Goal: Register for event/course

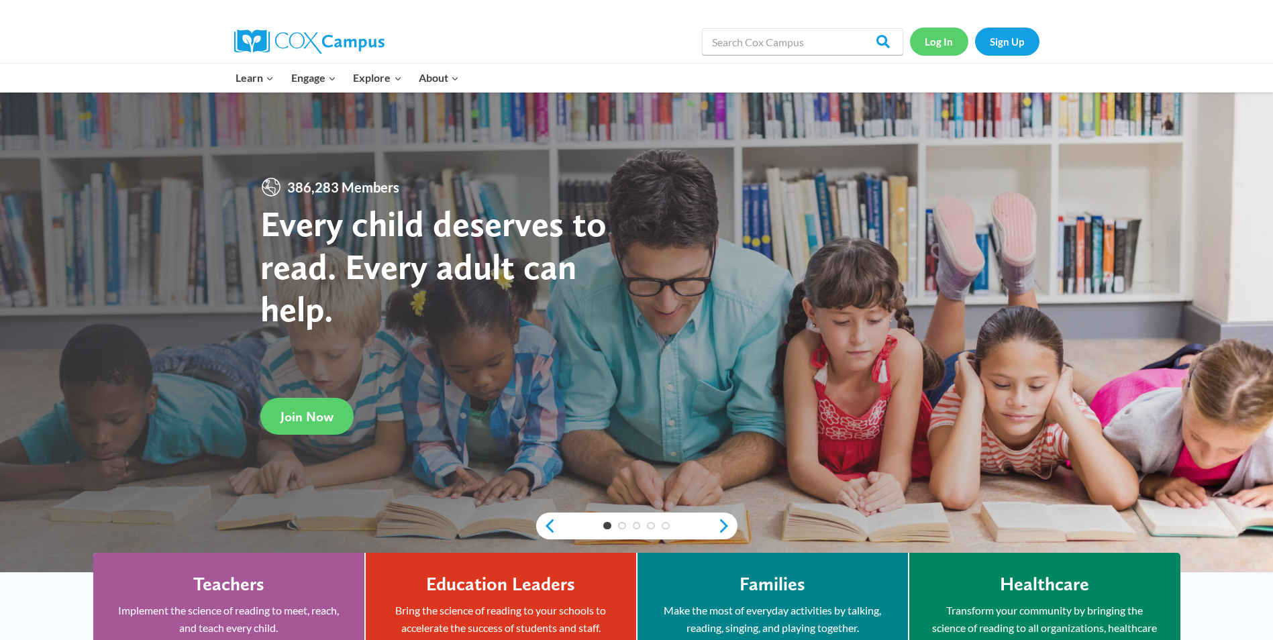
click at [949, 38] on link "Log In" at bounding box center [939, 42] width 58 height 28
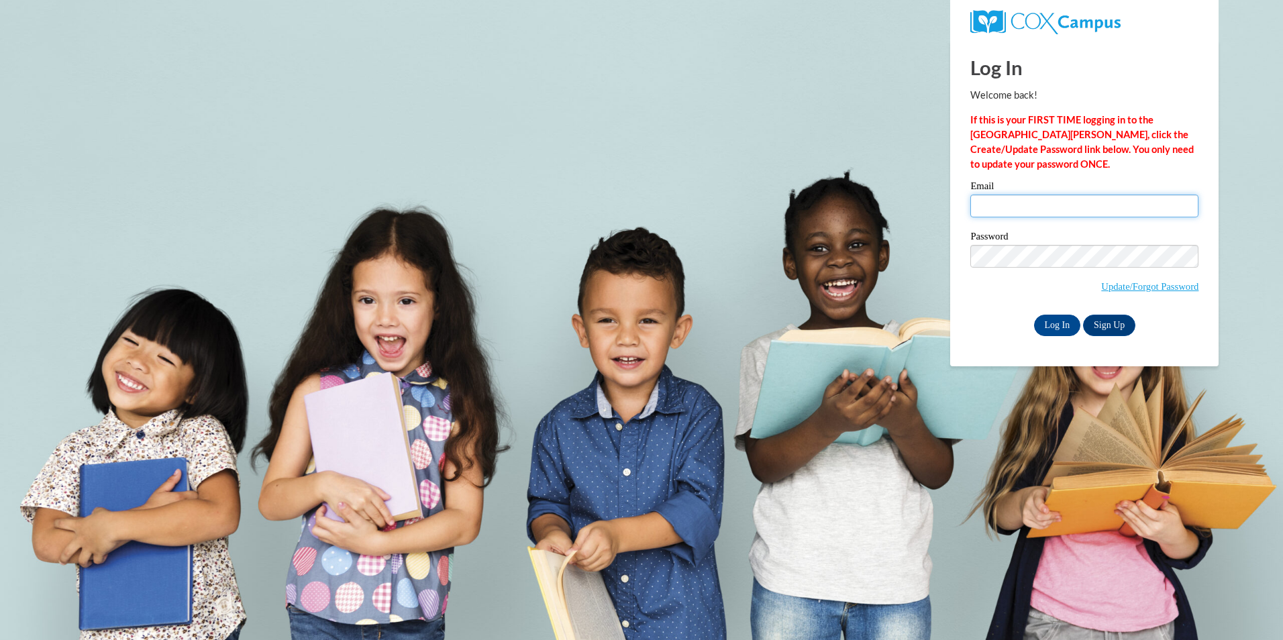
click at [1015, 209] on input "Email" at bounding box center [1084, 206] width 228 height 23
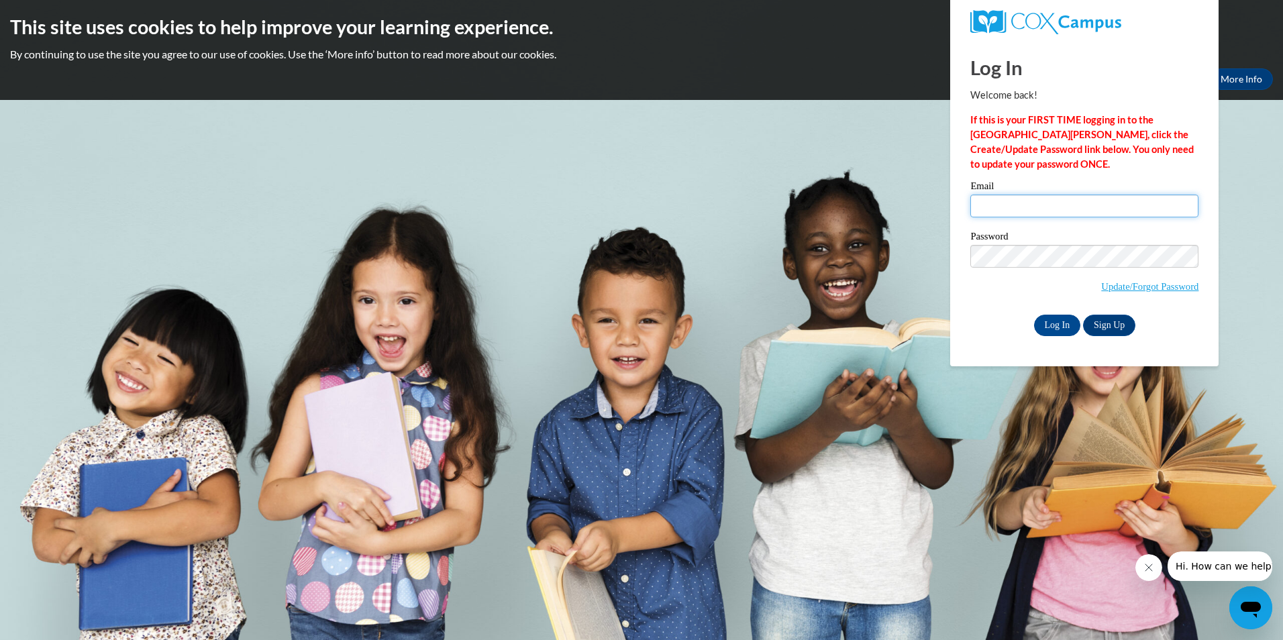
type input "hollyheikkinen@tcbdd.org"
click at [1053, 327] on input "Log In" at bounding box center [1057, 325] width 47 height 21
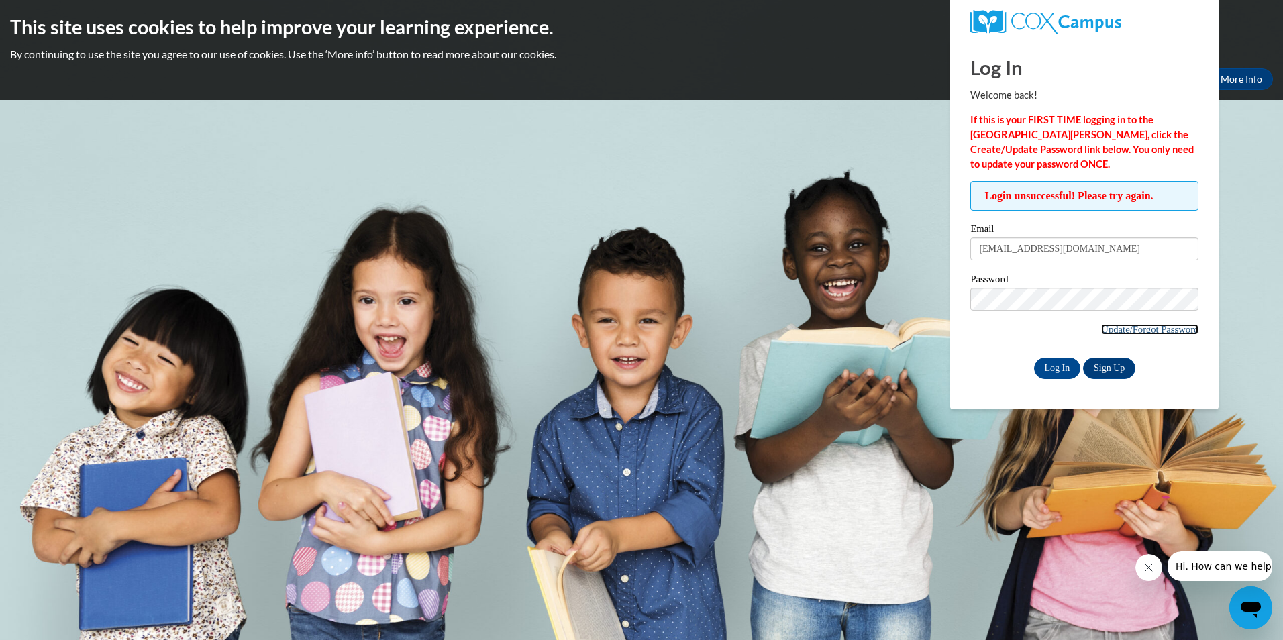
click at [1127, 324] on link "Update/Forgot Password" at bounding box center [1149, 329] width 97 height 11
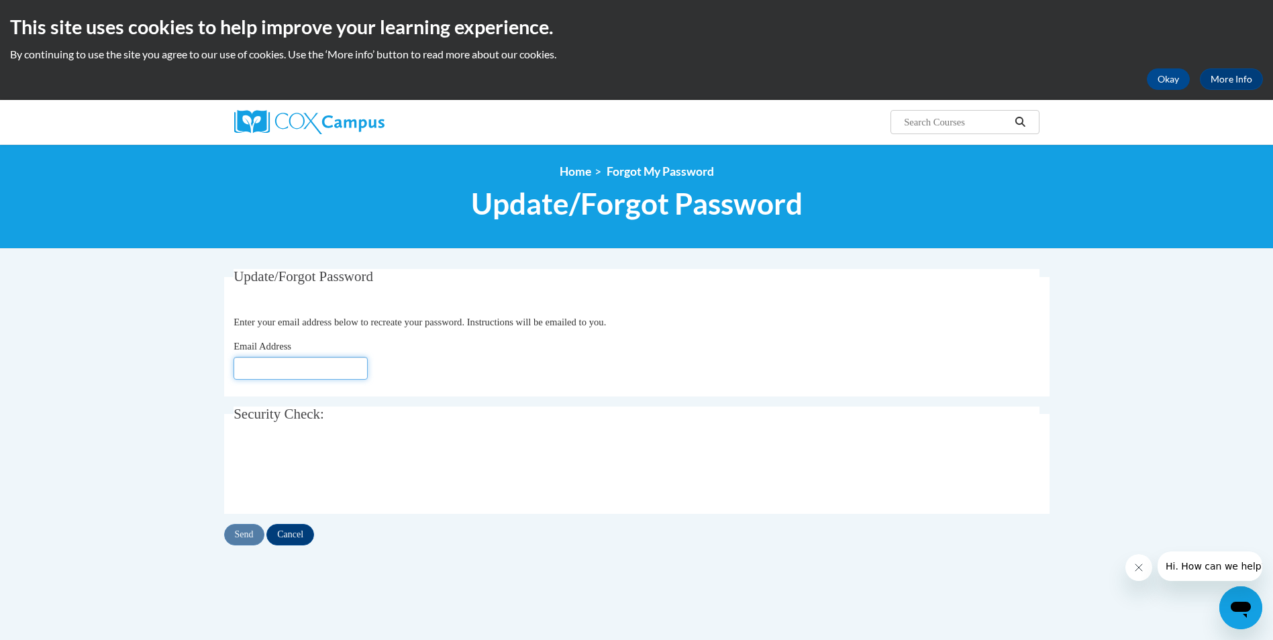
click at [303, 362] on input "Email Address" at bounding box center [300, 368] width 134 height 23
type input "[EMAIL_ADDRESS][DOMAIN_NAME]"
click at [240, 529] on input "Send" at bounding box center [244, 534] width 40 height 21
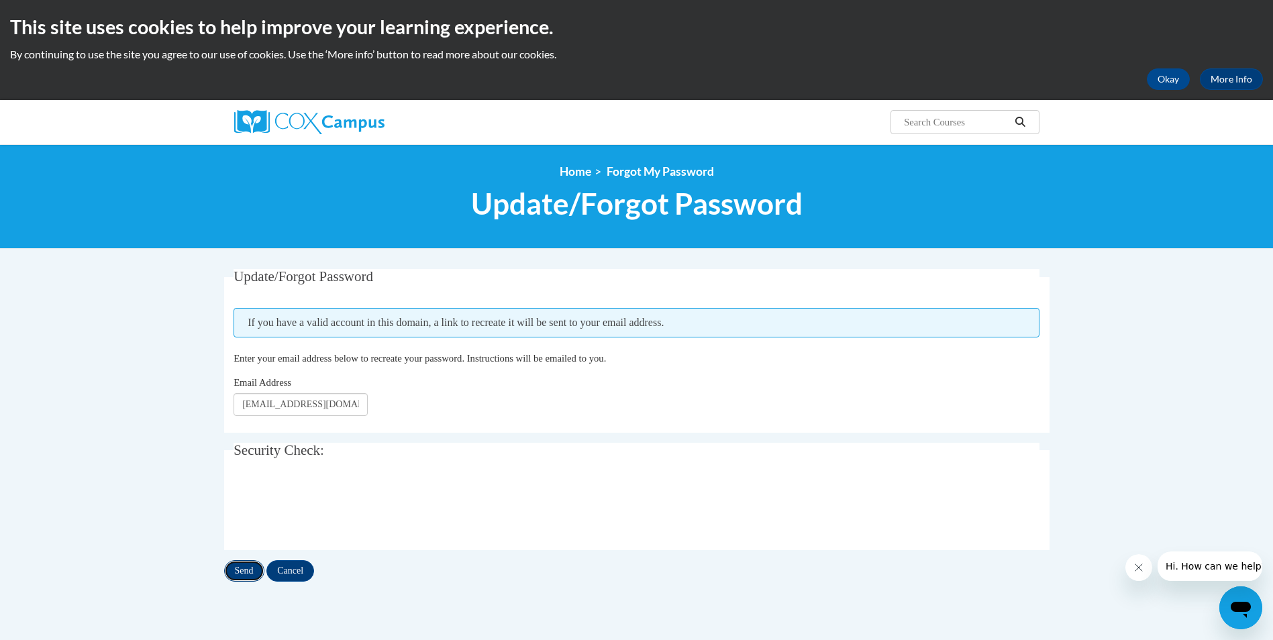
click at [236, 570] on input "Send" at bounding box center [244, 570] width 40 height 21
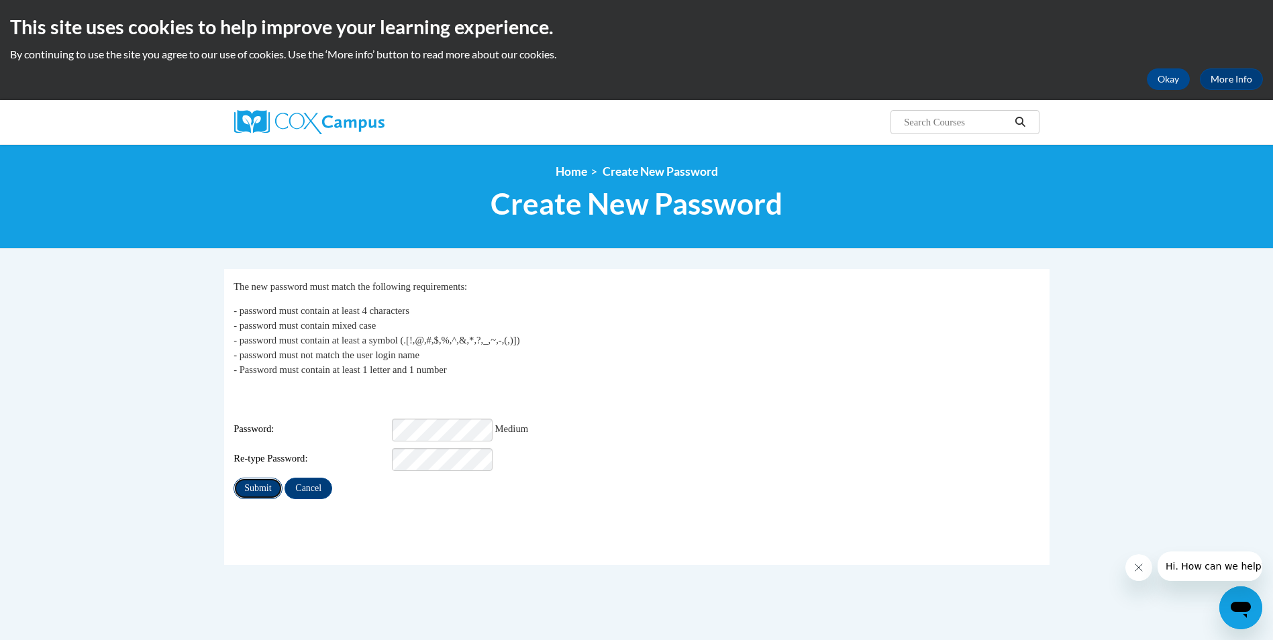
click at [250, 478] on input "Submit" at bounding box center [257, 488] width 48 height 21
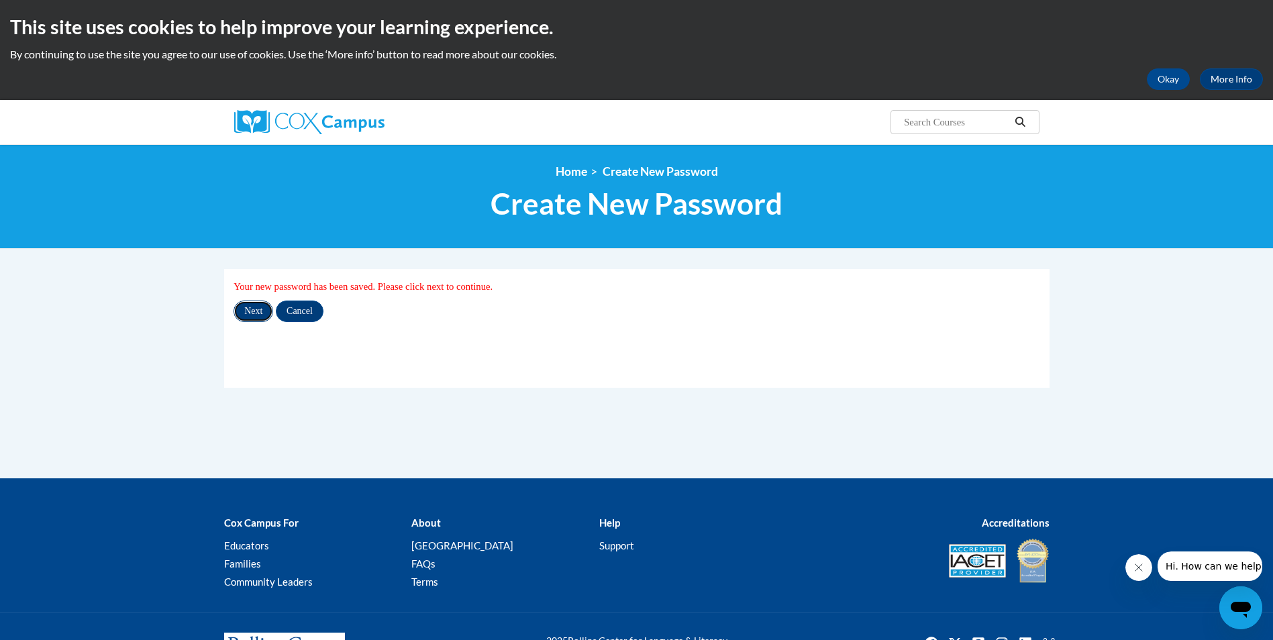
click at [254, 309] on input "Next" at bounding box center [253, 311] width 40 height 21
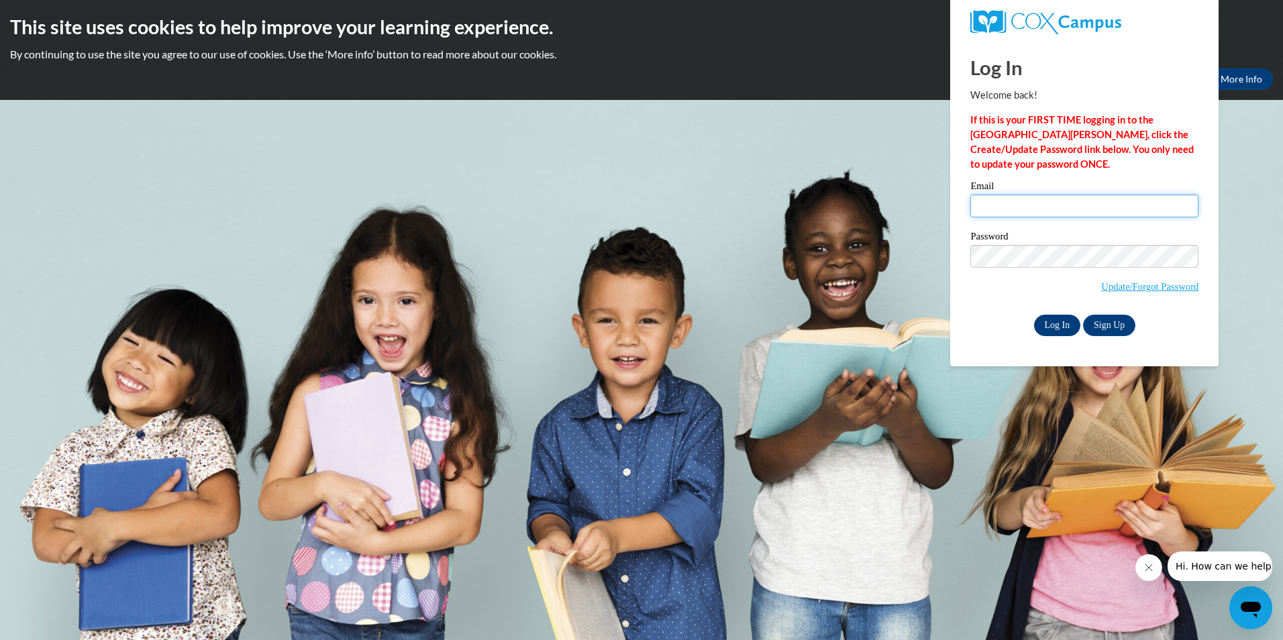
type input "hollyheikkinen@tcbdd.org"
click at [1065, 322] on input "Log In" at bounding box center [1057, 325] width 47 height 21
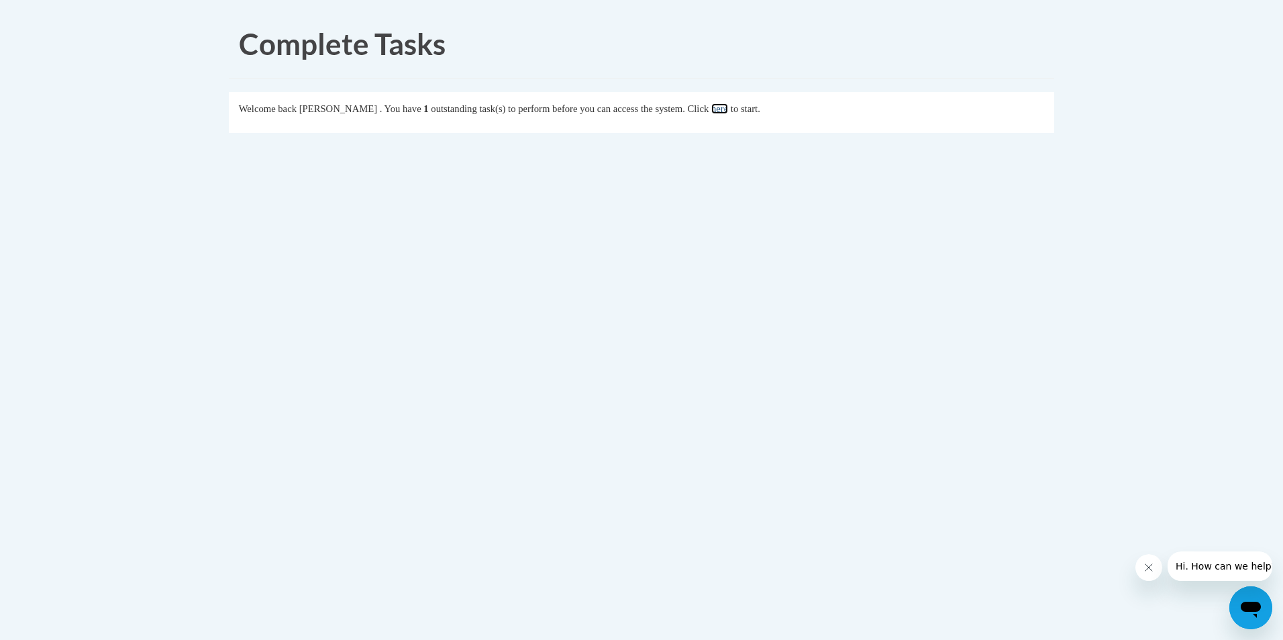
click at [728, 113] on link "here" at bounding box center [719, 108] width 17 height 11
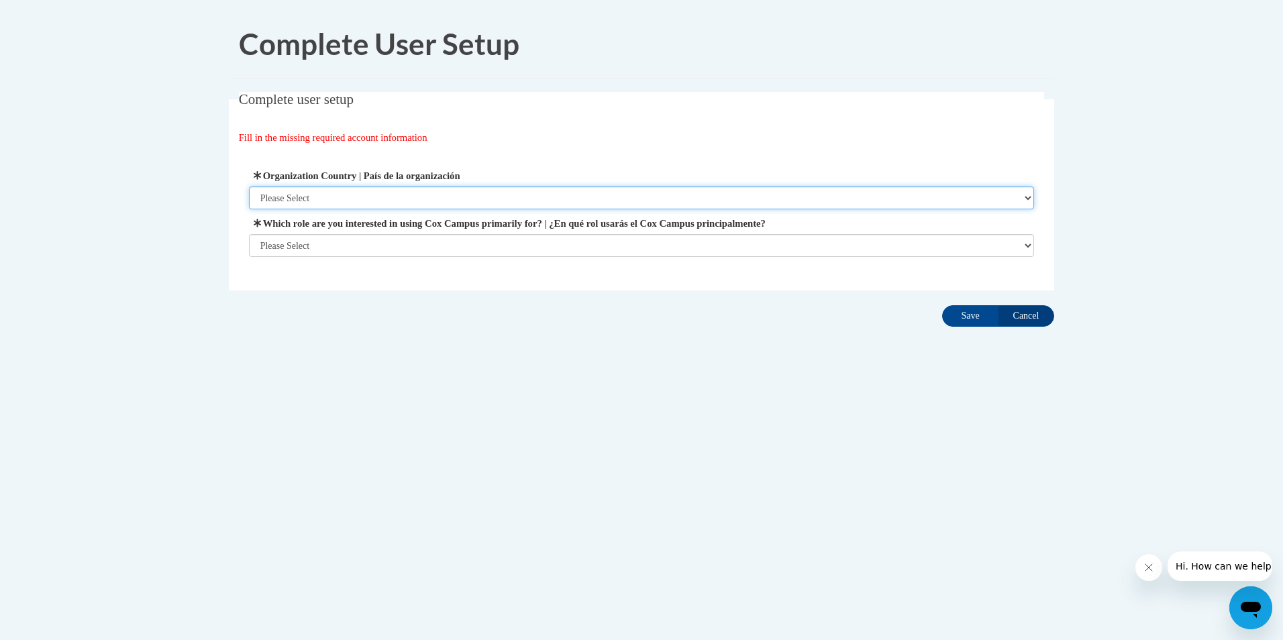
click at [360, 198] on select "Please Select [GEOGRAPHIC_DATA] | [GEOGRAPHIC_DATA] Outside of [GEOGRAPHIC_DATA…" at bounding box center [642, 198] width 786 height 23
select select "ad49bcad-a171-4b2e-b99c-48b446064914"
click at [249, 187] on select "Please Select [GEOGRAPHIC_DATA] | [GEOGRAPHIC_DATA] Outside of [GEOGRAPHIC_DATA…" at bounding box center [642, 198] width 786 height 23
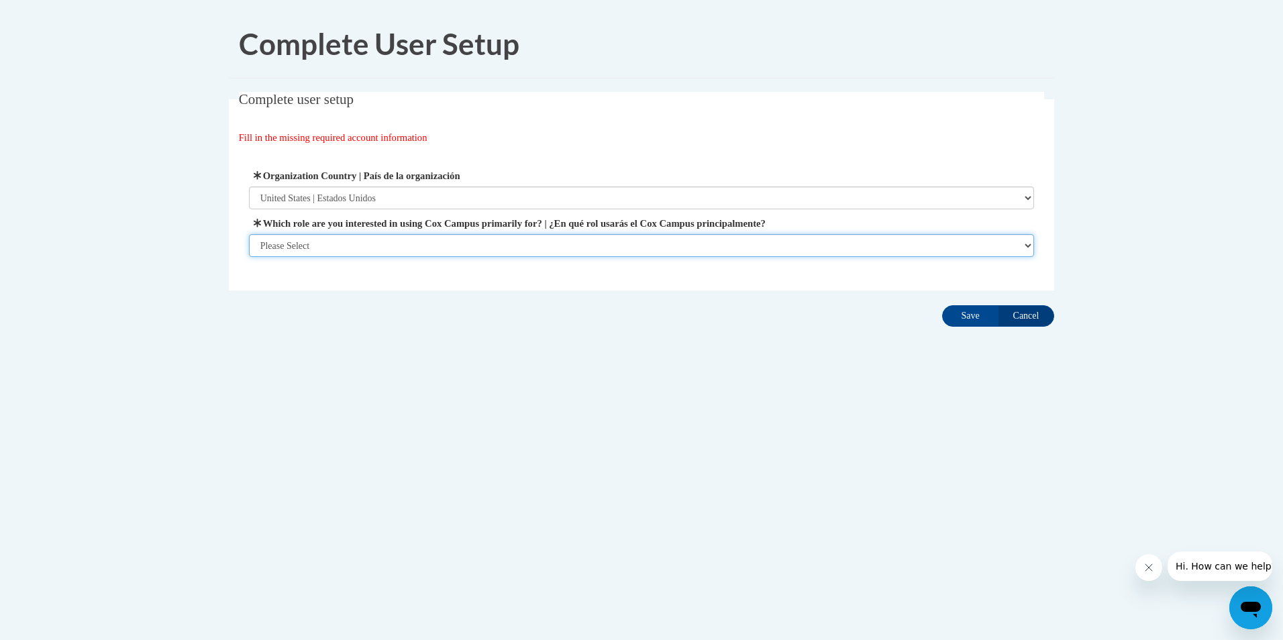
click at [344, 242] on select "Please Select College/University | Colegio/Universidad Community/Nonprofit Part…" at bounding box center [642, 245] width 786 height 23
select select "fbf2d438-af2f-41f8-98f1-81c410e29de3"
click at [249, 257] on select "Please Select College/University | Colegio/Universidad Community/Nonprofit Part…" at bounding box center [642, 245] width 786 height 23
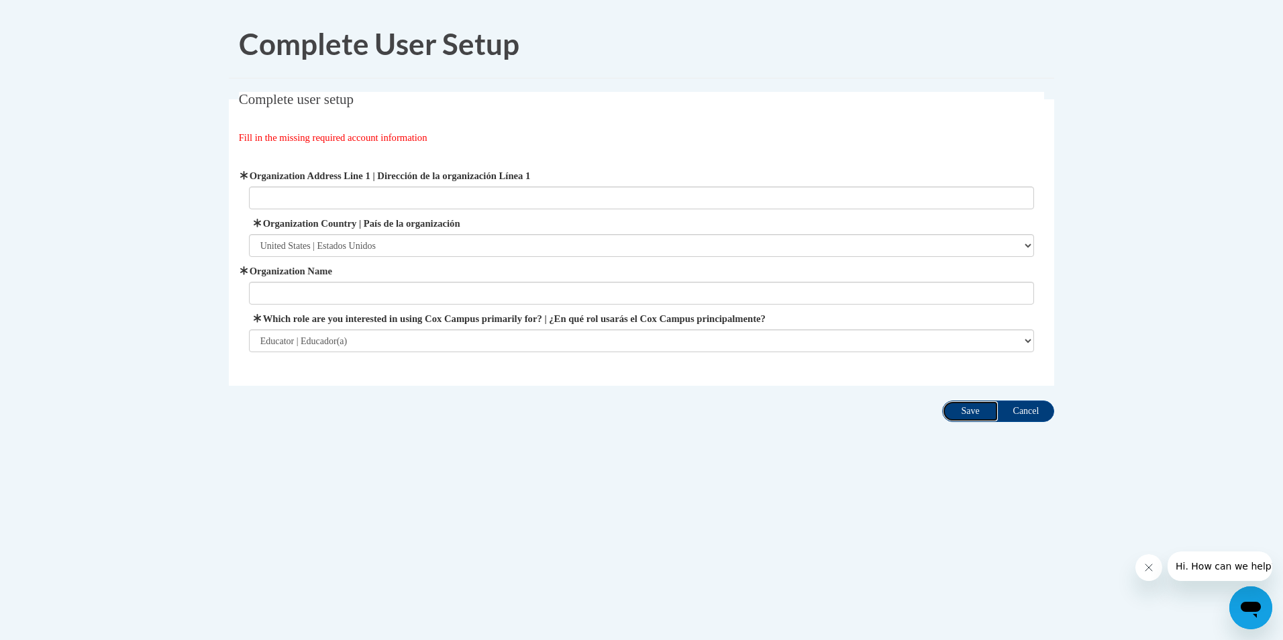
click at [982, 413] on input "Save" at bounding box center [970, 411] width 56 height 21
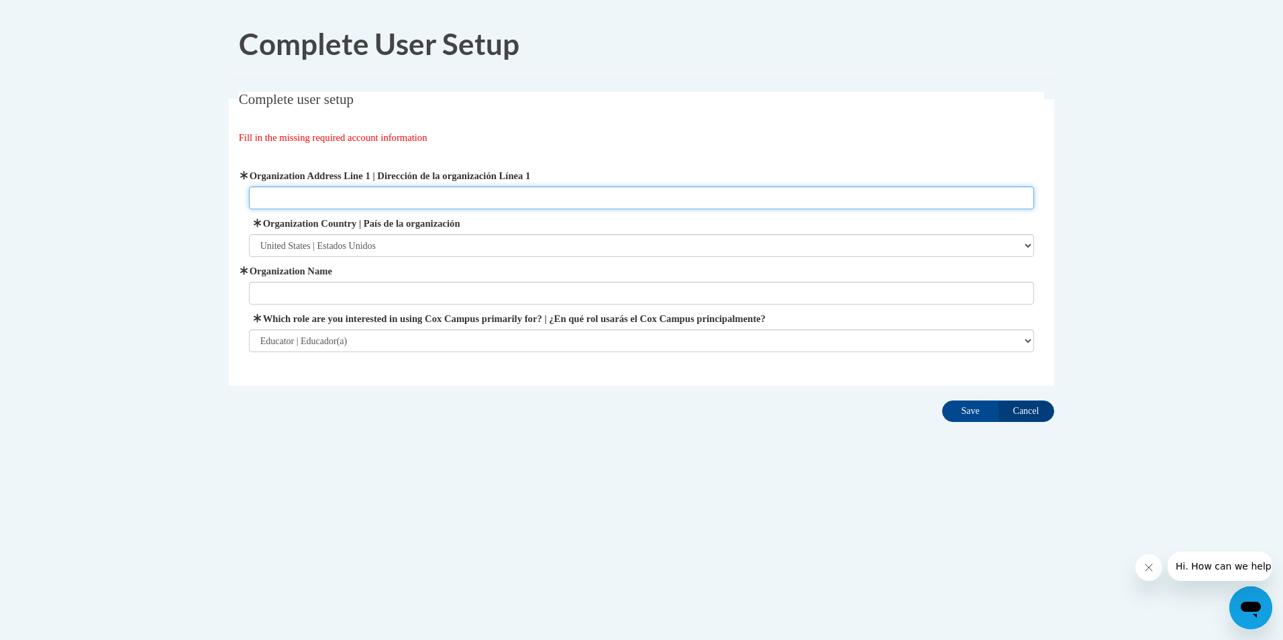
click at [323, 197] on input "Organization Address Line 1 | Dirección de la organización Línea 1" at bounding box center [642, 198] width 786 height 23
type input "[STREET_ADDRESS][US_STATE]"
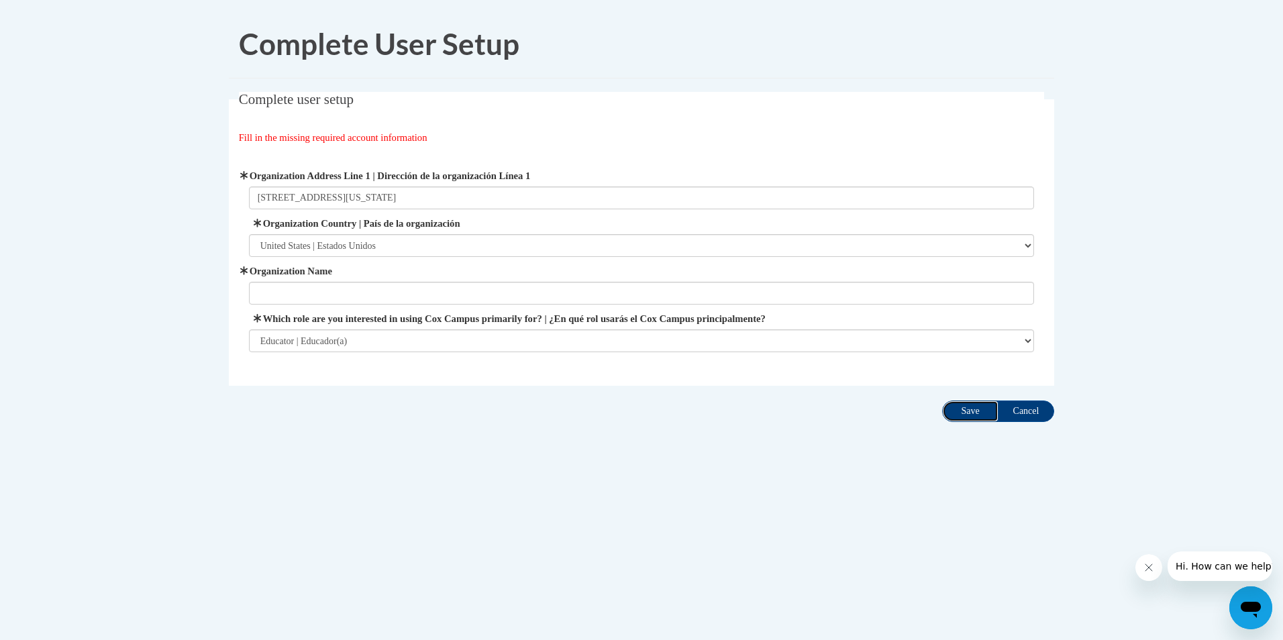
click at [972, 409] on input "Save" at bounding box center [970, 411] width 56 height 21
click at [364, 287] on input "Organization Name" at bounding box center [642, 293] width 786 height 23
type input "[GEOGRAPHIC_DATA]"
click at [969, 413] on input "Save" at bounding box center [970, 411] width 56 height 21
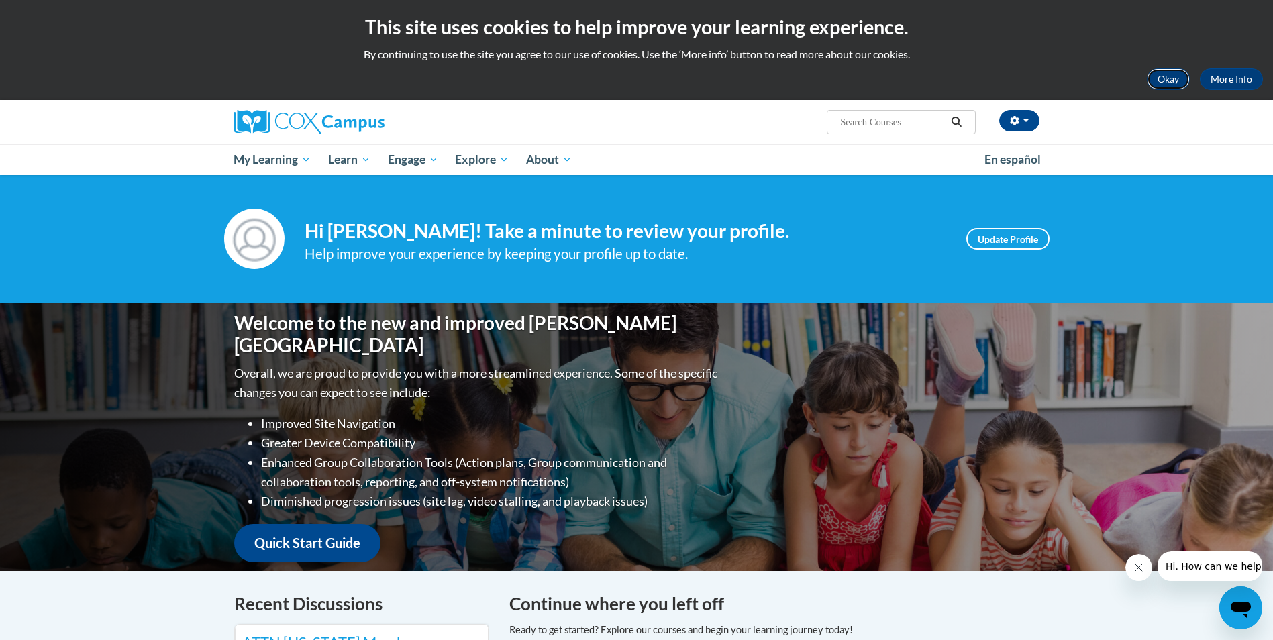
click at [1174, 79] on button "Okay" at bounding box center [1168, 78] width 43 height 21
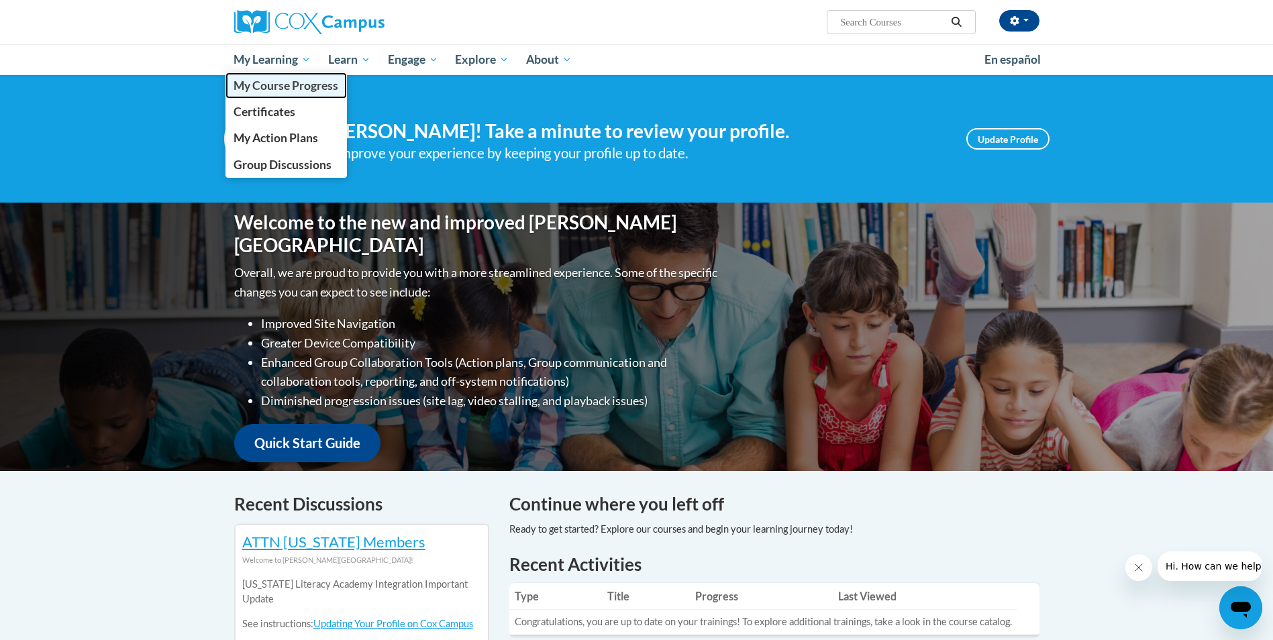
click at [261, 88] on span "My Course Progress" at bounding box center [285, 86] width 105 height 14
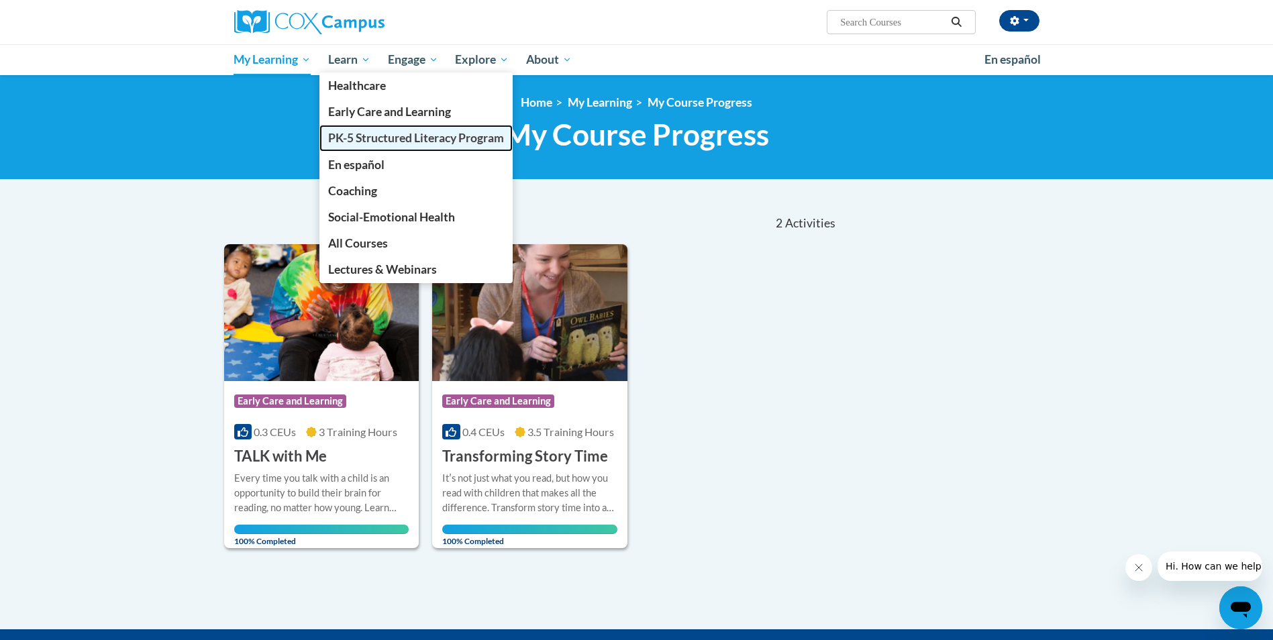
click at [379, 138] on span "PK-5 Structured Literacy Program" at bounding box center [416, 138] width 176 height 14
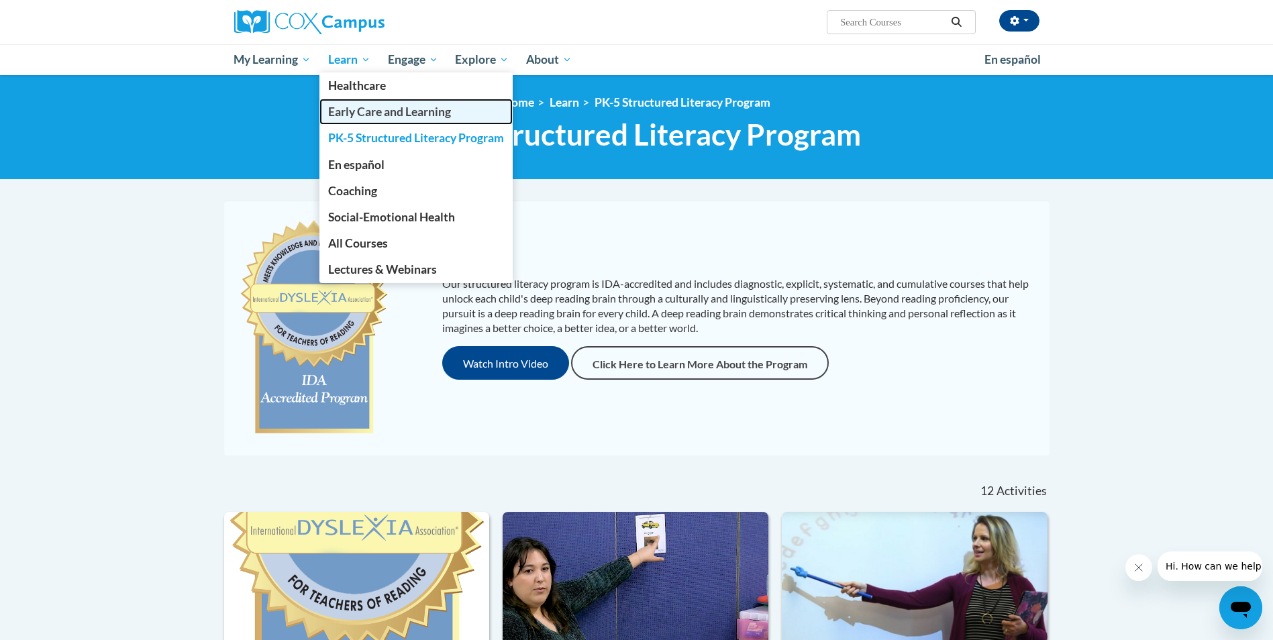
click at [354, 111] on span "Early Care and Learning" at bounding box center [389, 112] width 123 height 14
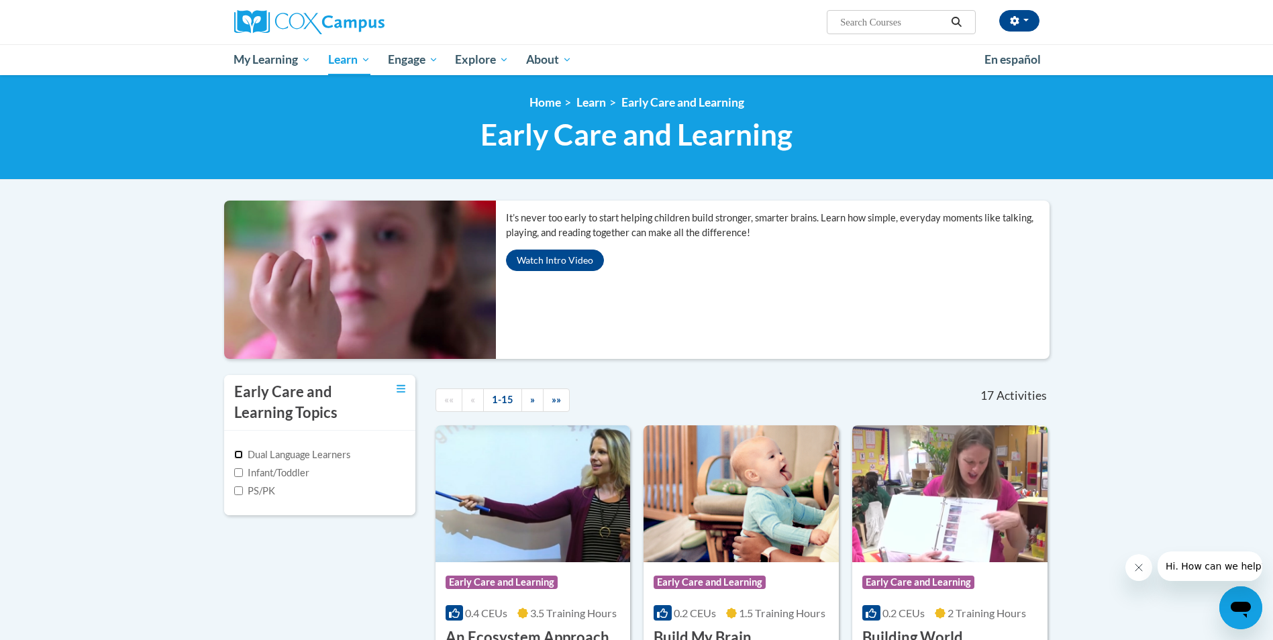
click at [238, 453] on input "Dual Language Learners" at bounding box center [238, 454] width 9 height 9
checkbox input "true"
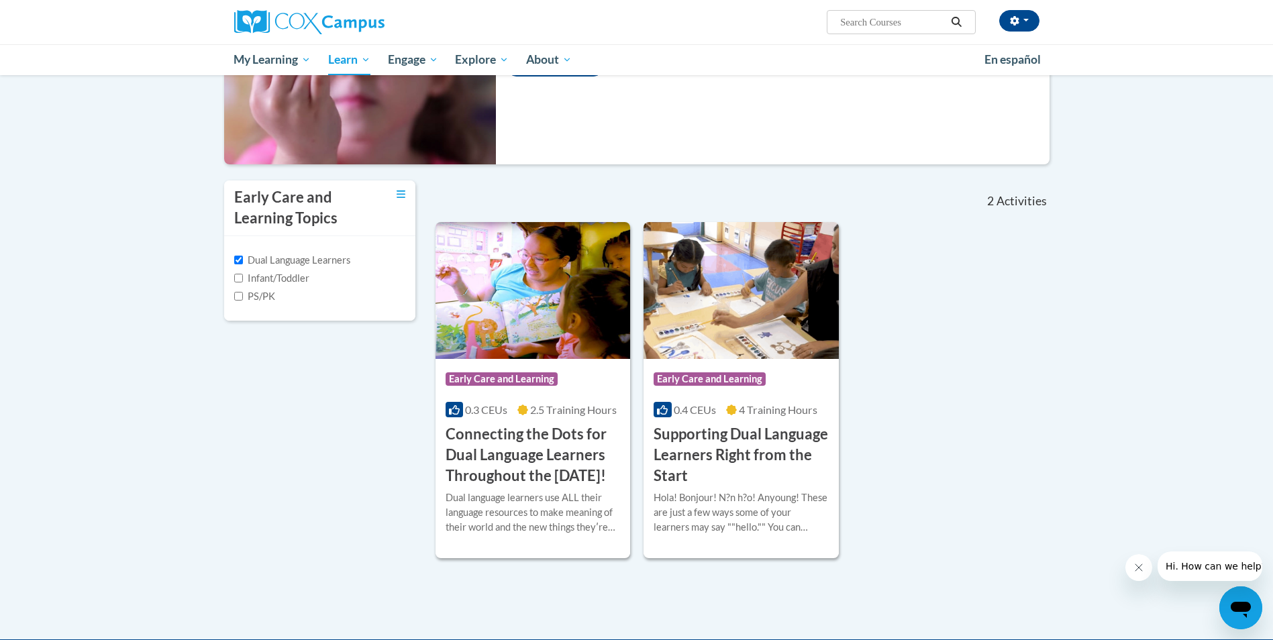
scroll to position [201, 0]
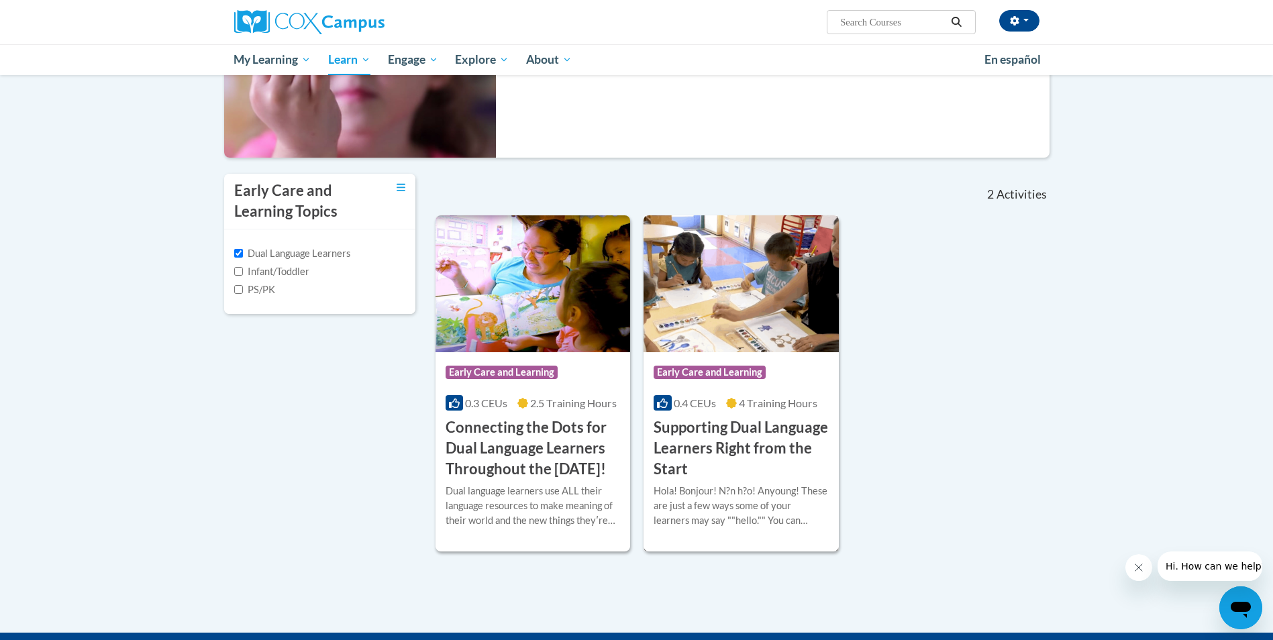
click at [725, 450] on h3 "Supporting Dual Language Learners Right from the Start" at bounding box center [741, 448] width 175 height 62
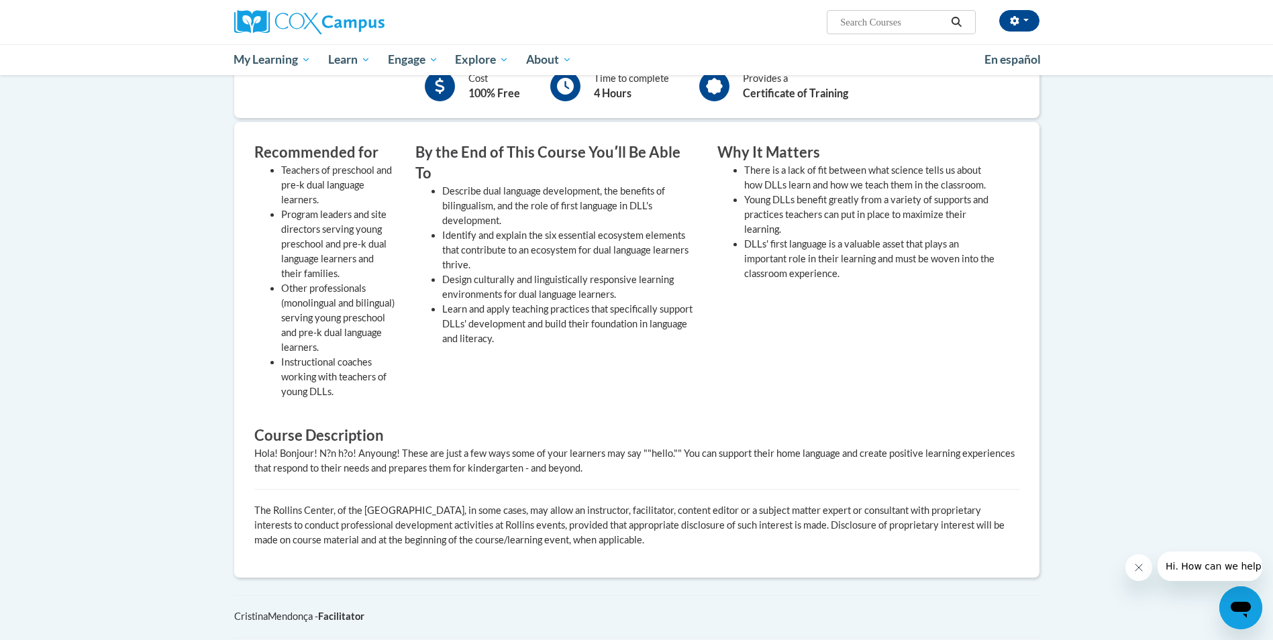
scroll to position [67, 0]
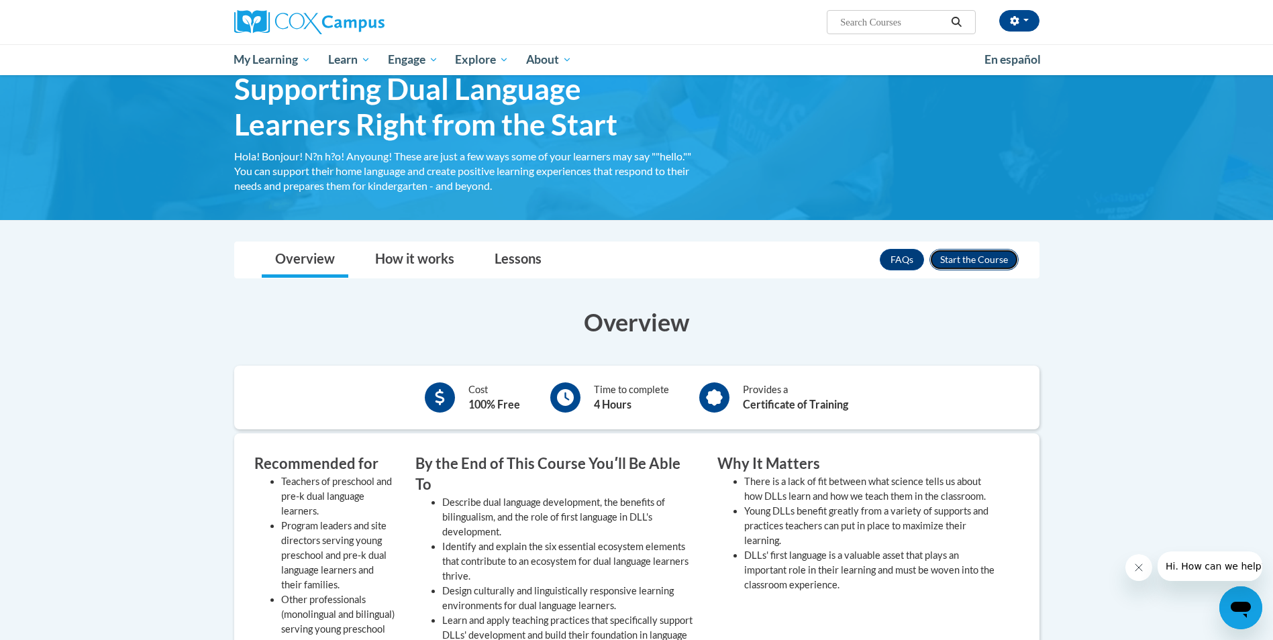
click at [984, 256] on button "Enroll" at bounding box center [973, 259] width 89 height 21
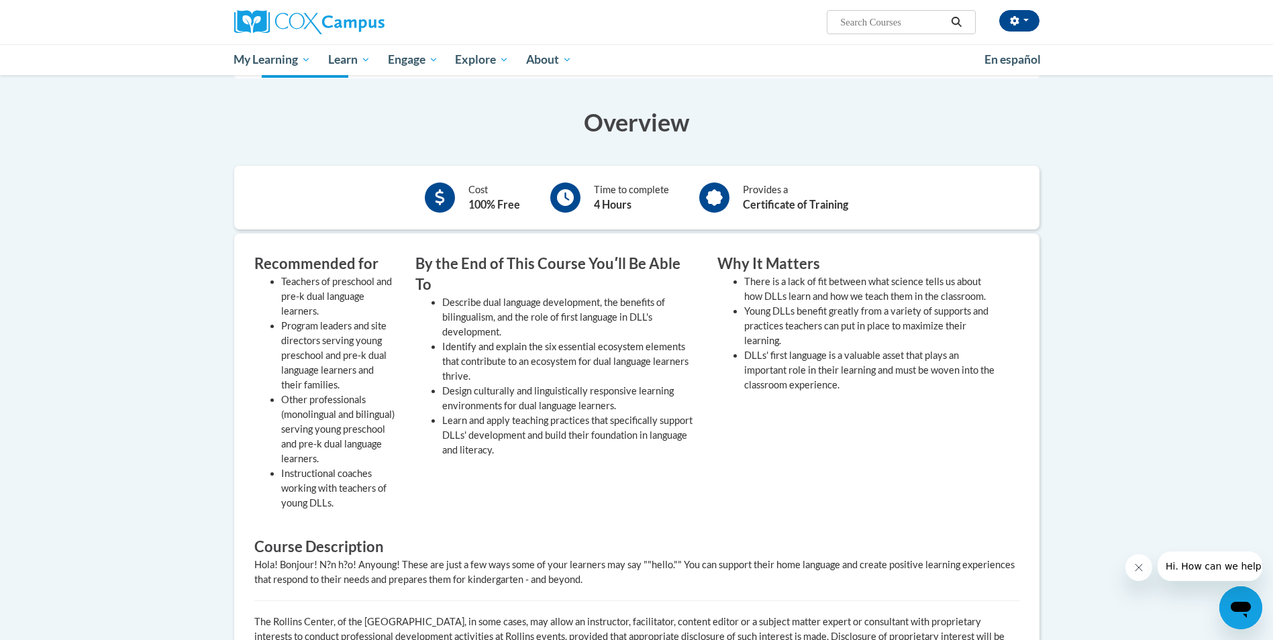
scroll to position [268, 0]
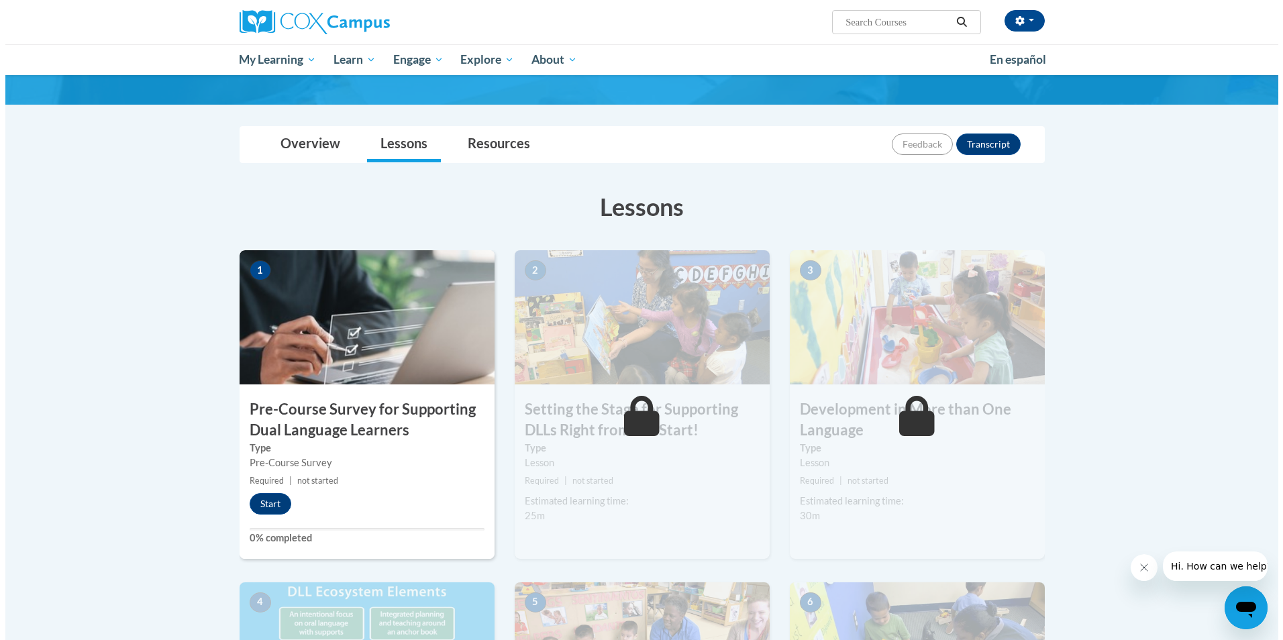
scroll to position [201, 0]
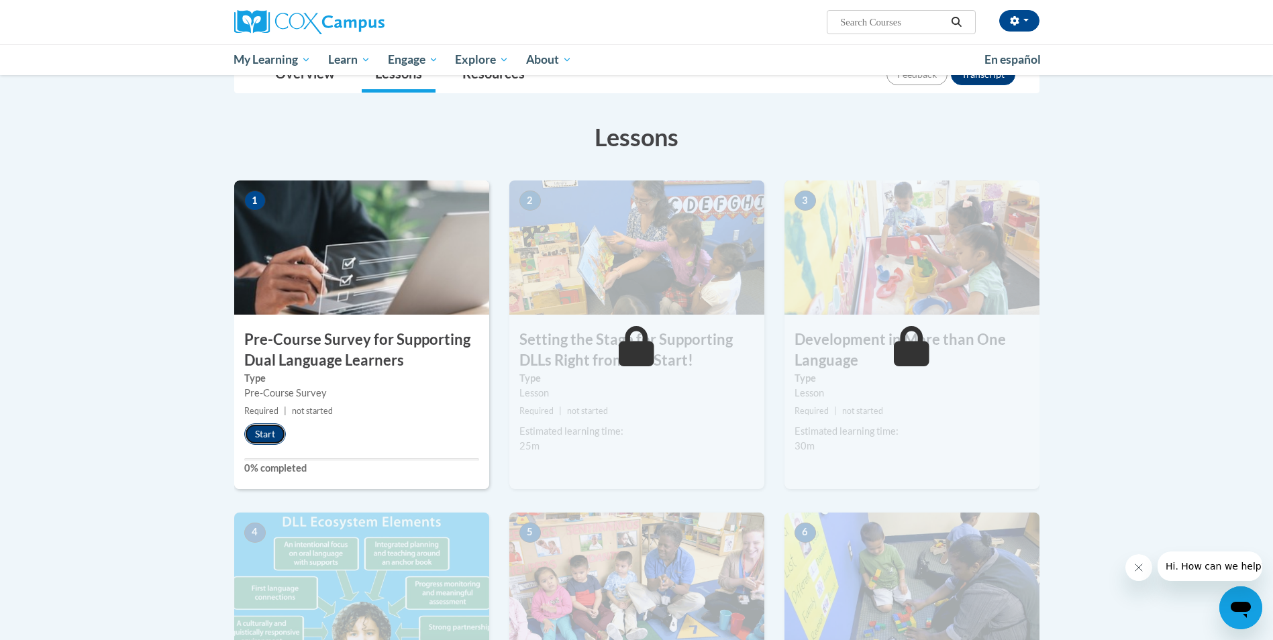
click at [262, 435] on button "Start" at bounding box center [265, 433] width 42 height 21
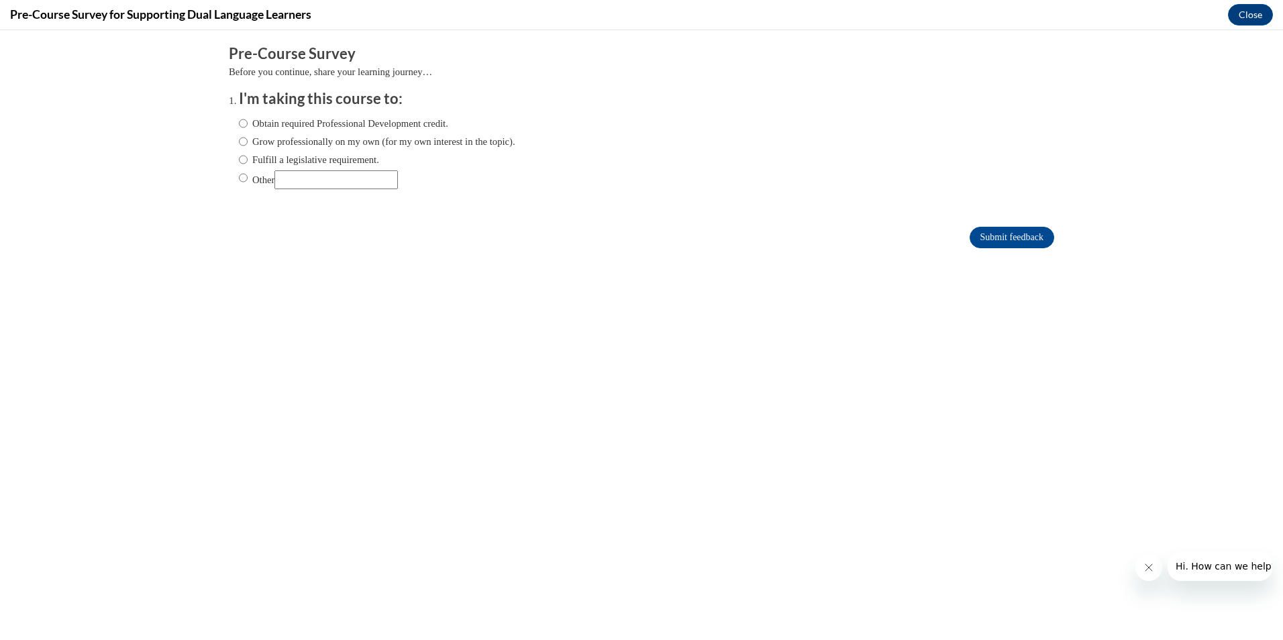
scroll to position [0, 0]
click at [239, 163] on input "Fulfill a legislative requirement." at bounding box center [243, 159] width 9 height 15
radio input "true"
click at [1014, 242] on input "Submit feedback" at bounding box center [1012, 237] width 85 height 21
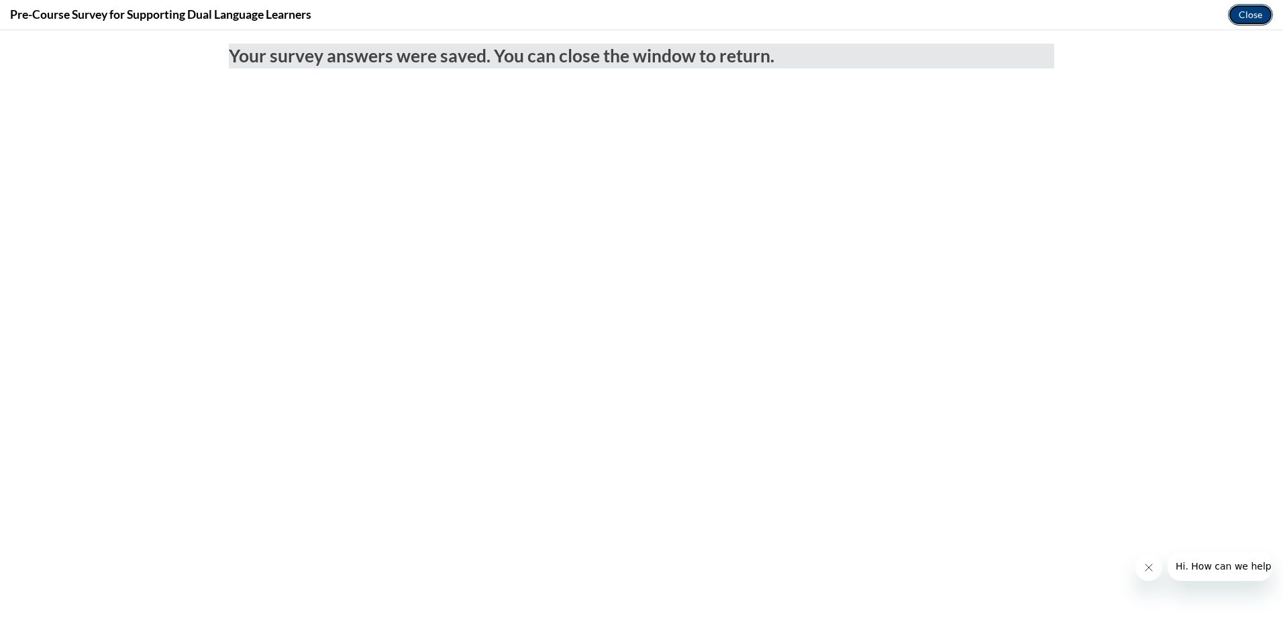
click at [1251, 20] on button "Close" at bounding box center [1250, 14] width 45 height 21
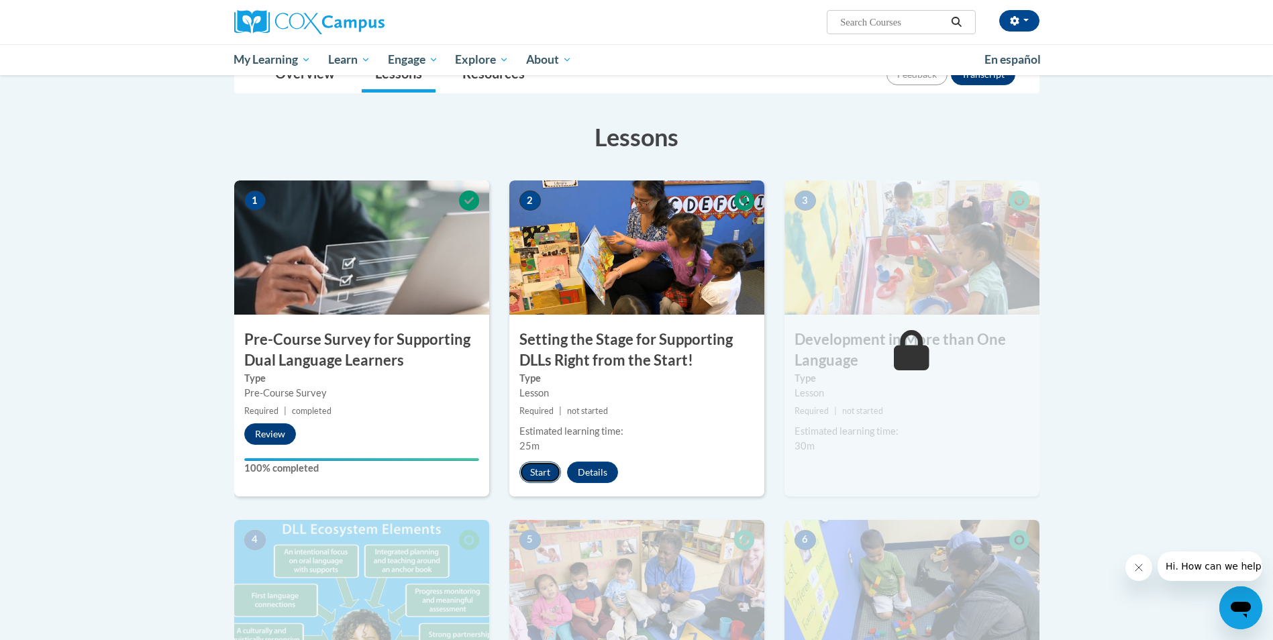
click at [543, 474] on button "Start" at bounding box center [540, 472] width 42 height 21
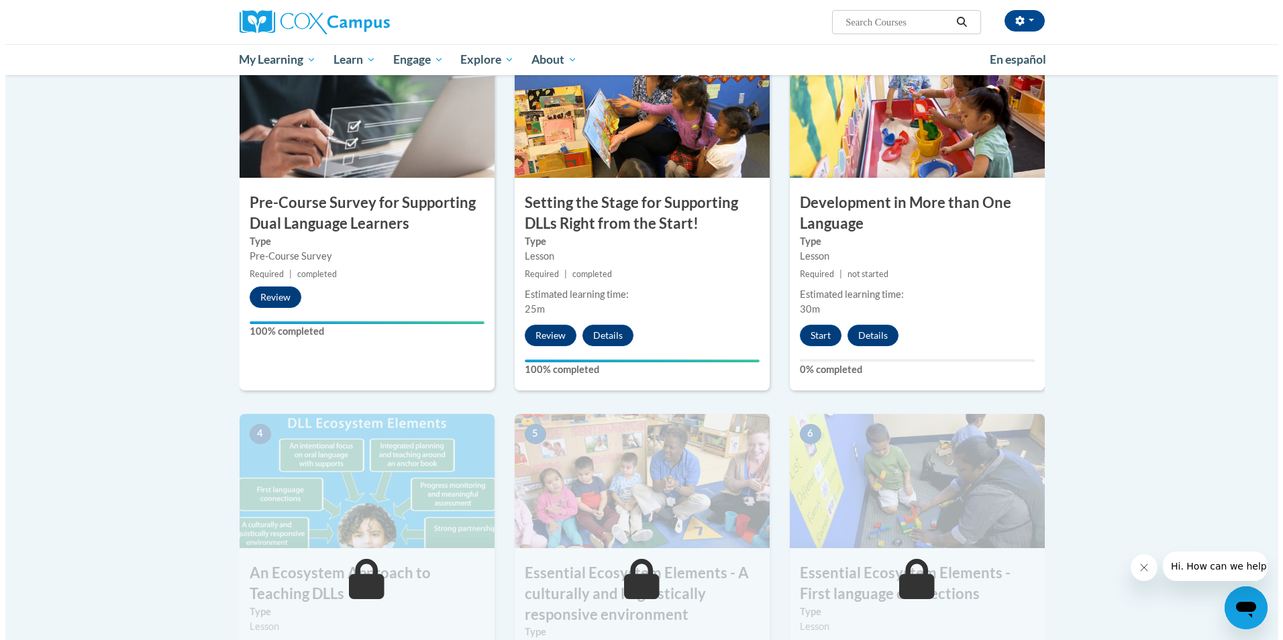
scroll to position [335, 0]
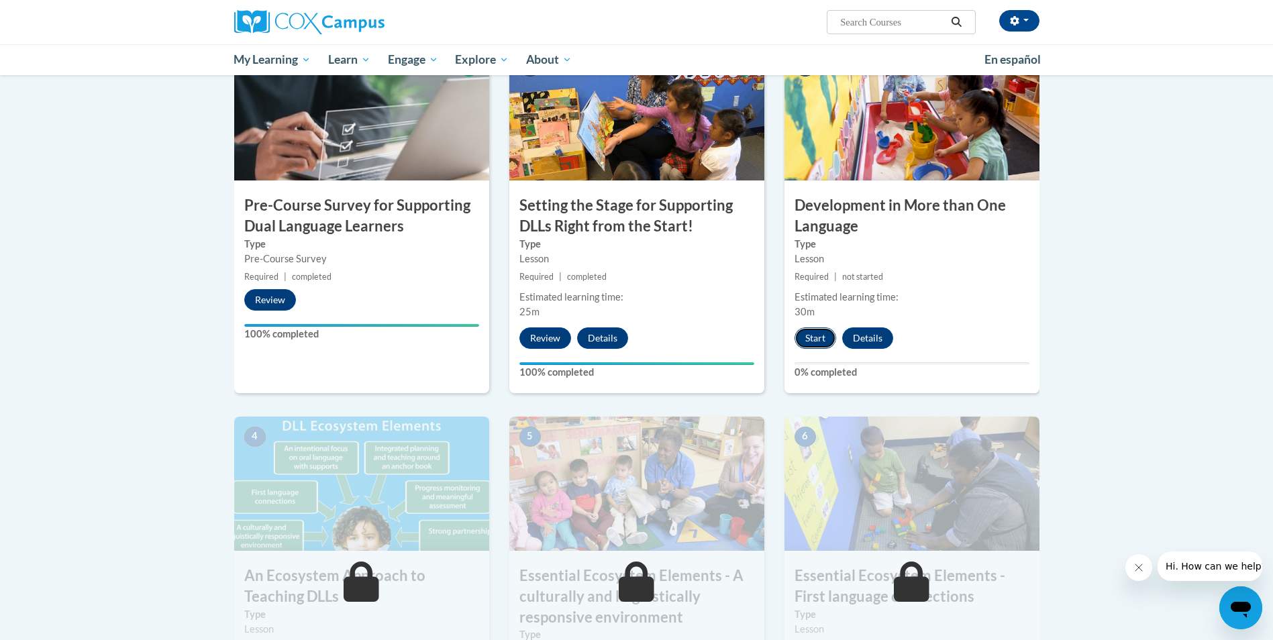
click at [815, 335] on button "Start" at bounding box center [815, 337] width 42 height 21
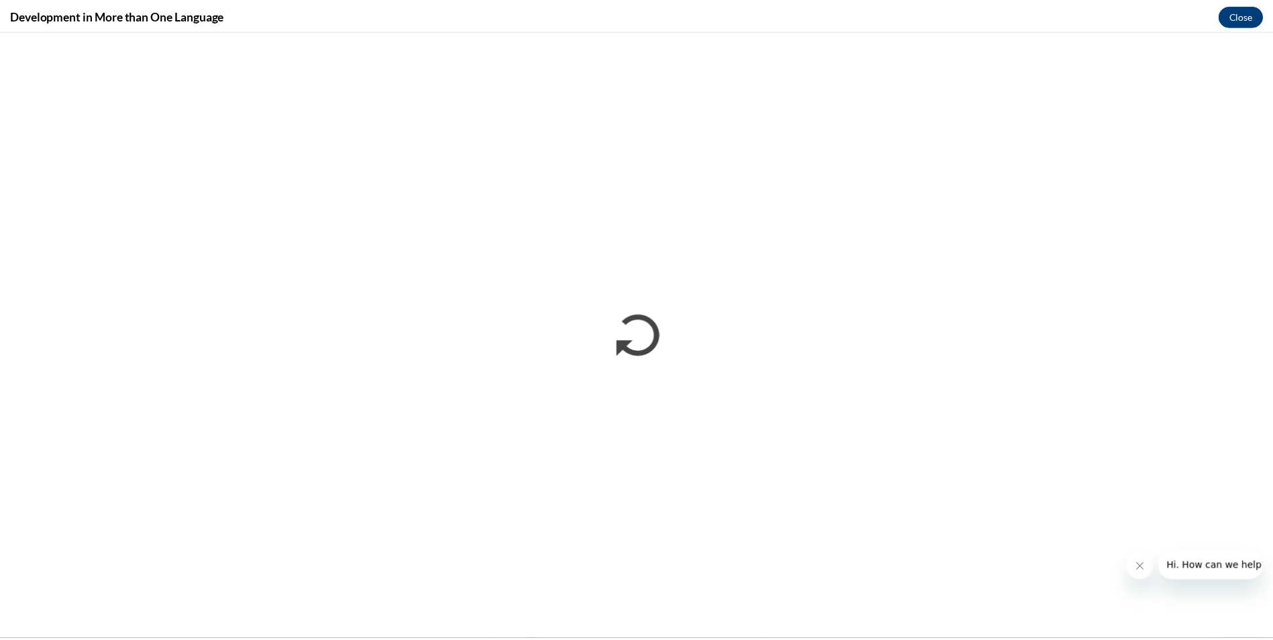
scroll to position [0, 0]
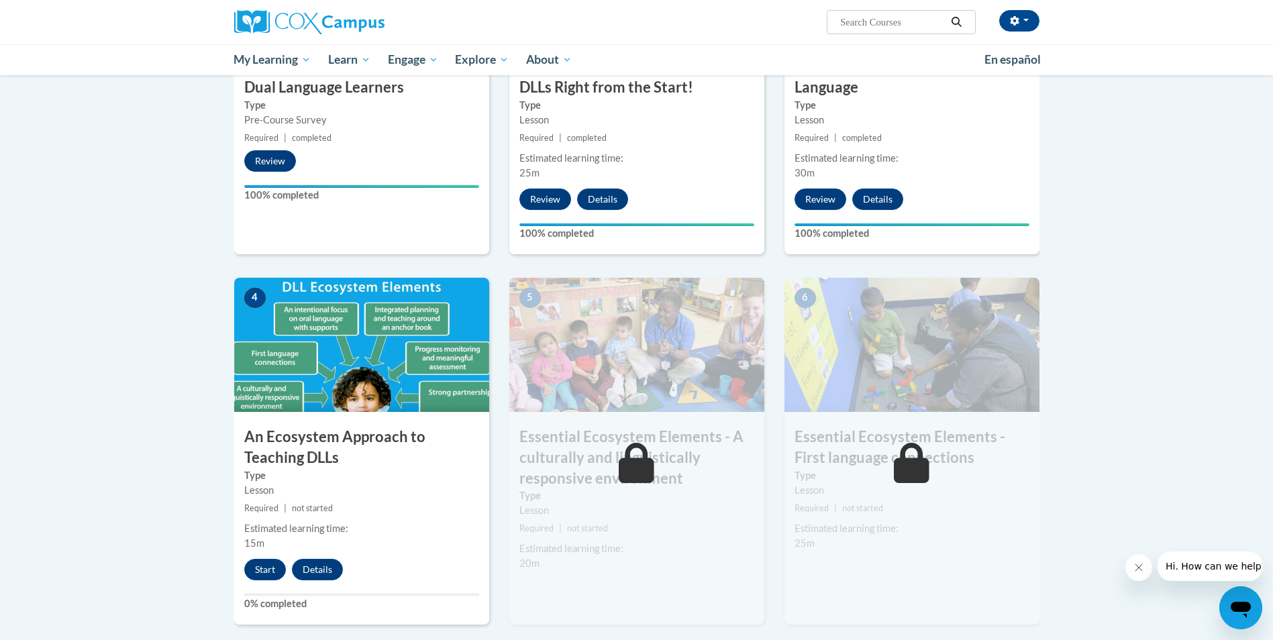
scroll to position [470, 0]
